Goal: Task Accomplishment & Management: Use online tool/utility

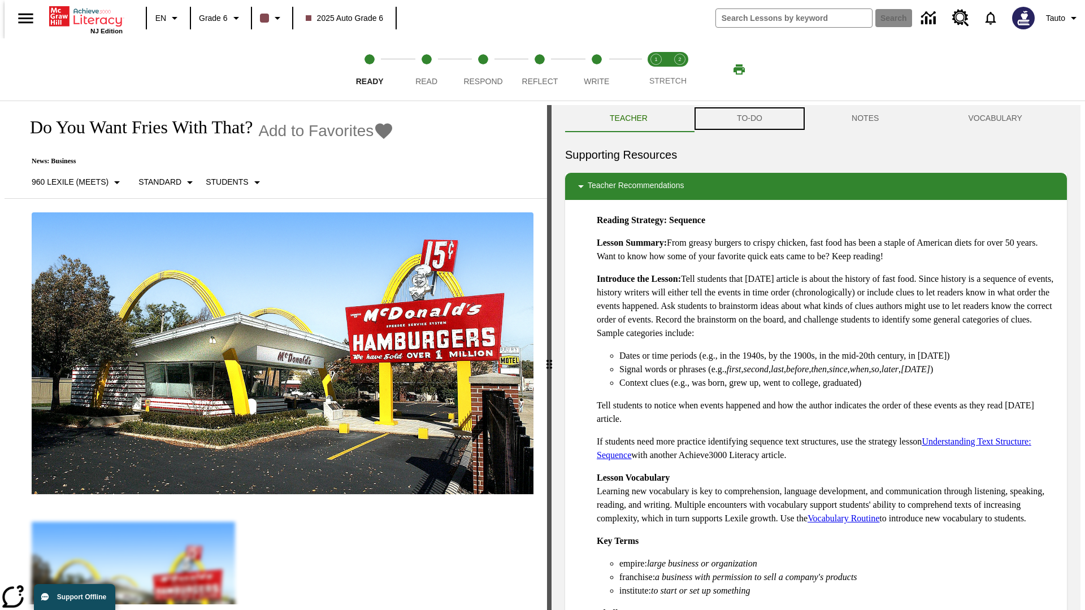
click at [749, 119] on button "TO-DO" at bounding box center [749, 118] width 115 height 27
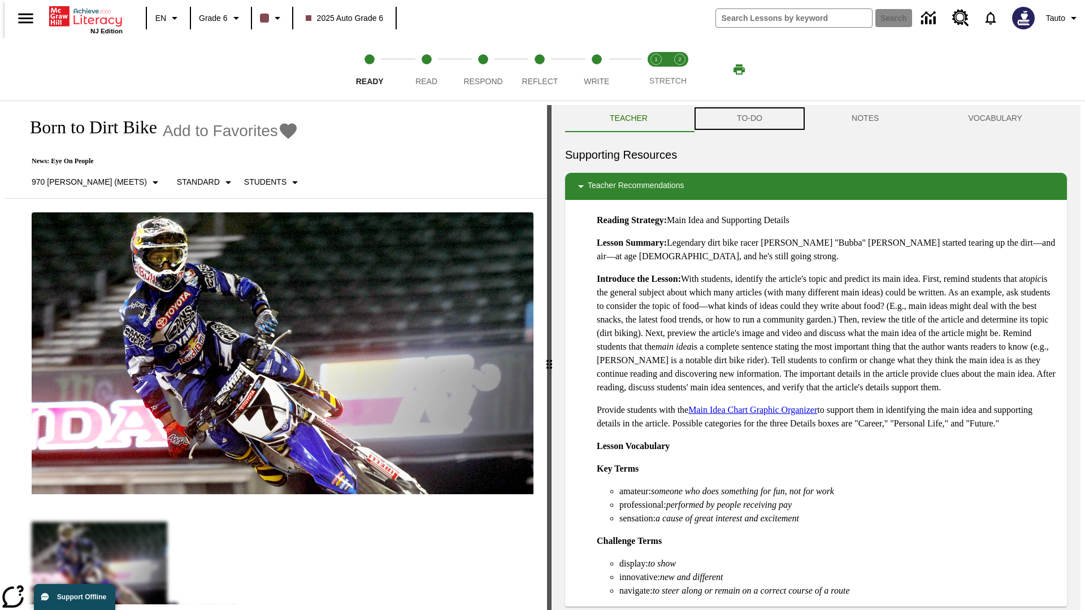
click at [749, 119] on button "TO-DO" at bounding box center [749, 118] width 115 height 27
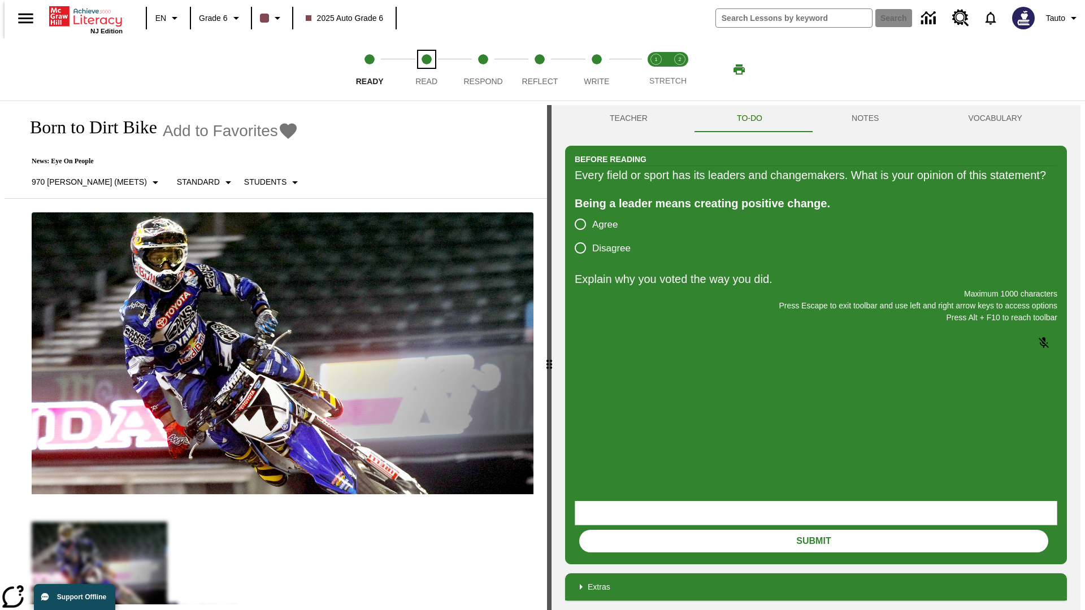
click at [426, 69] on span "Read" at bounding box center [426, 77] width 22 height 20
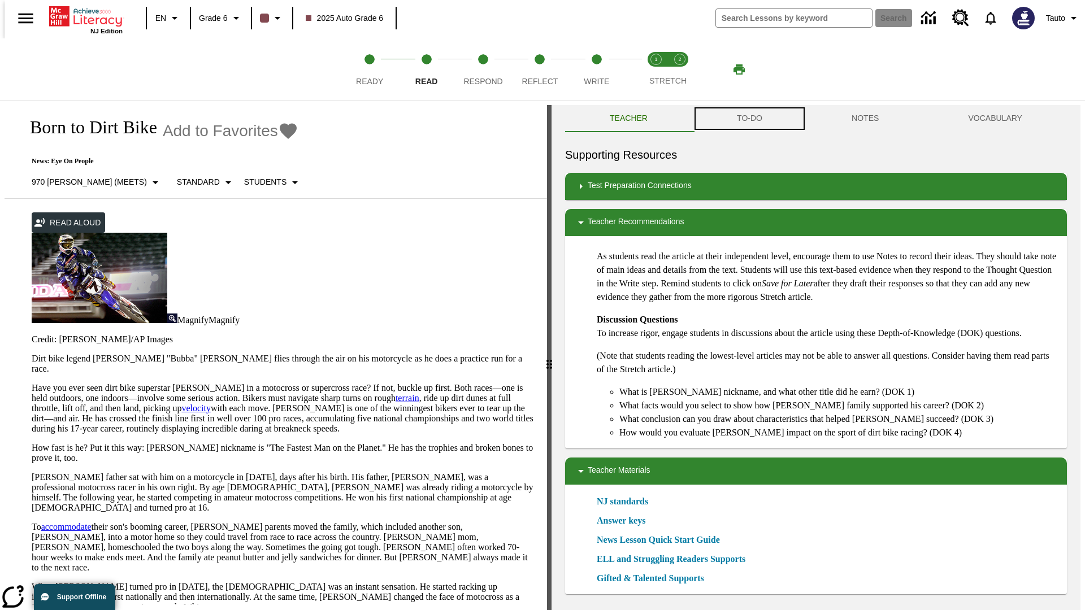
scroll to position [1, 0]
click at [749, 119] on button "TO-DO" at bounding box center [749, 118] width 115 height 27
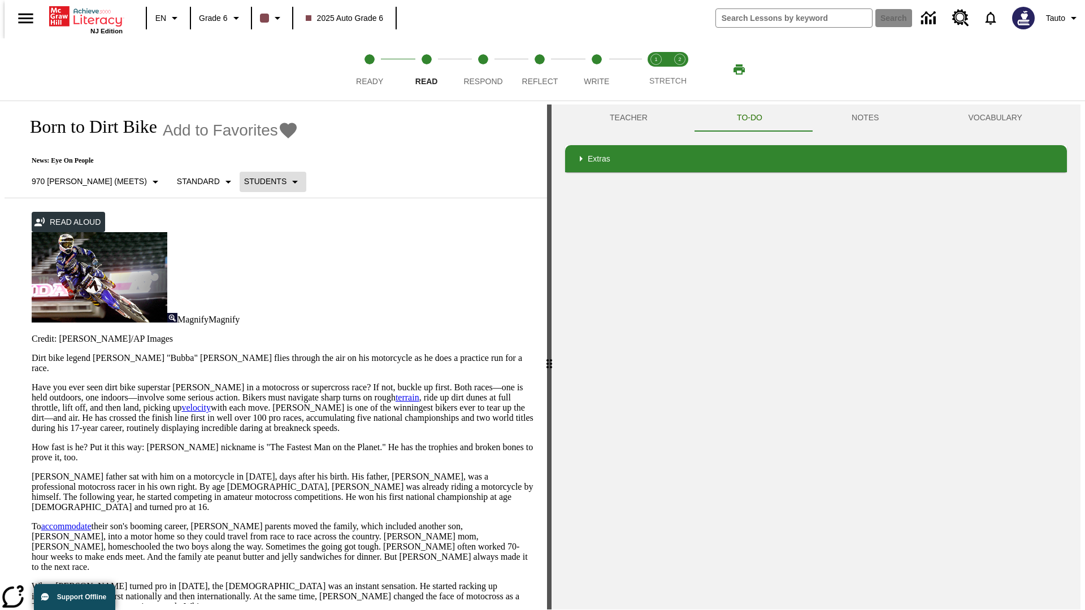
click at [244, 181] on p "Students" at bounding box center [265, 182] width 42 height 12
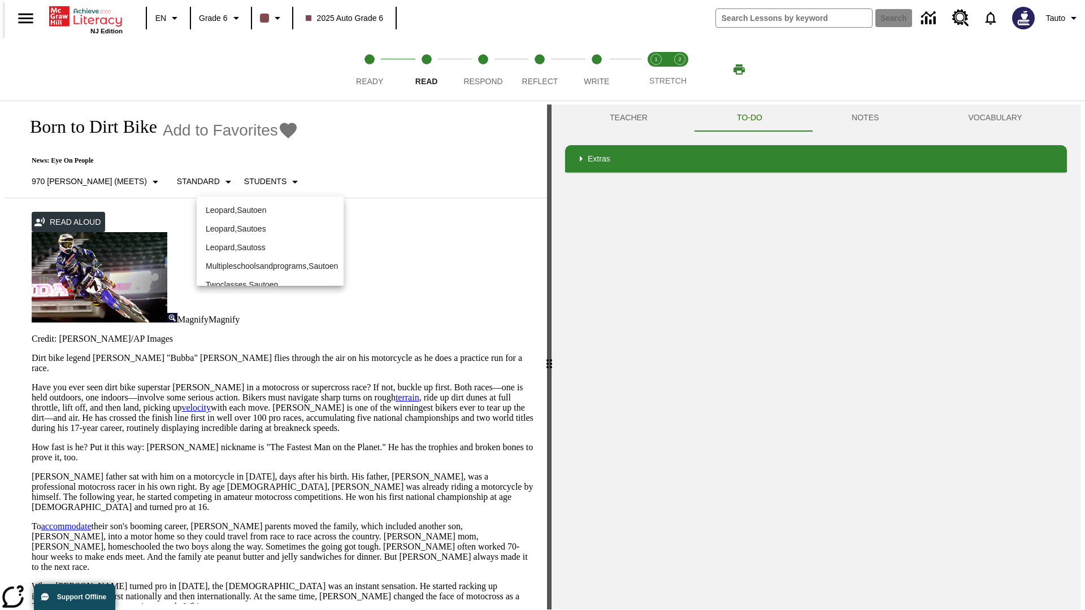
click at [261, 205] on p "Leopard , Sautoen" at bounding box center [270, 211] width 129 height 12
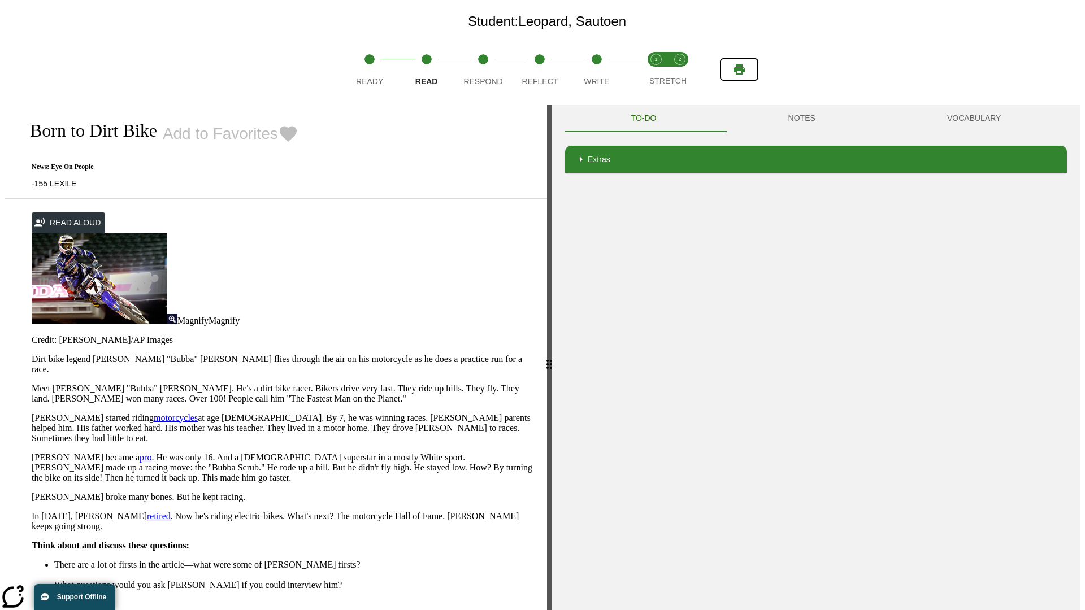
click at [739, 69] on icon "Print" at bounding box center [738, 69] width 11 height 10
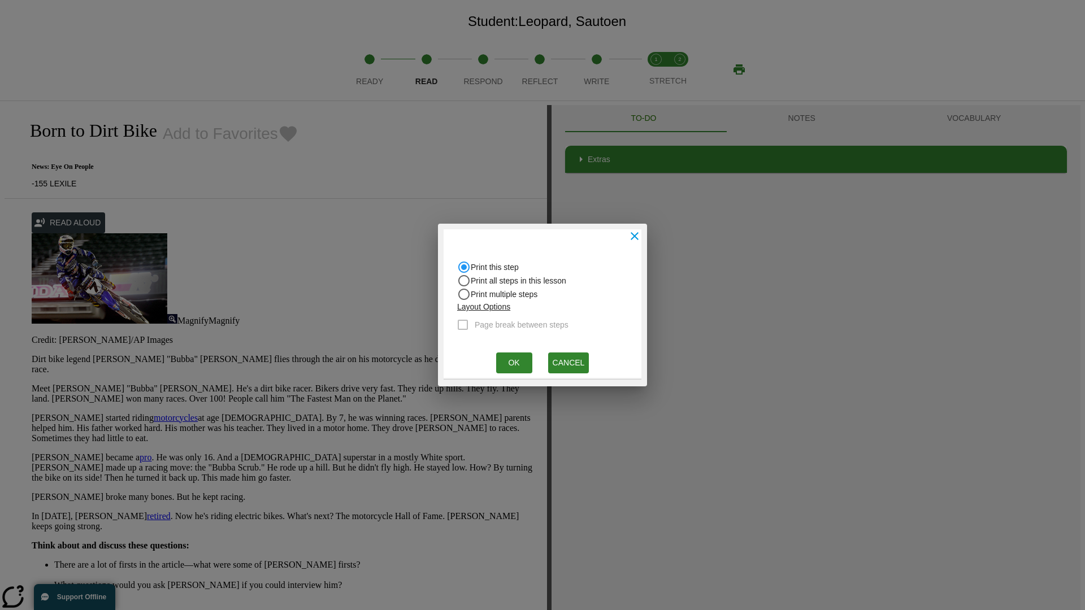
click at [464, 274] on input "Print all steps in this lesson" at bounding box center [464, 267] width 14 height 14
radio input "true"
radio input "false"
checkbox input "true"
click at [514, 363] on button "Ok" at bounding box center [514, 363] width 36 height 21
